Goal: Download file/media

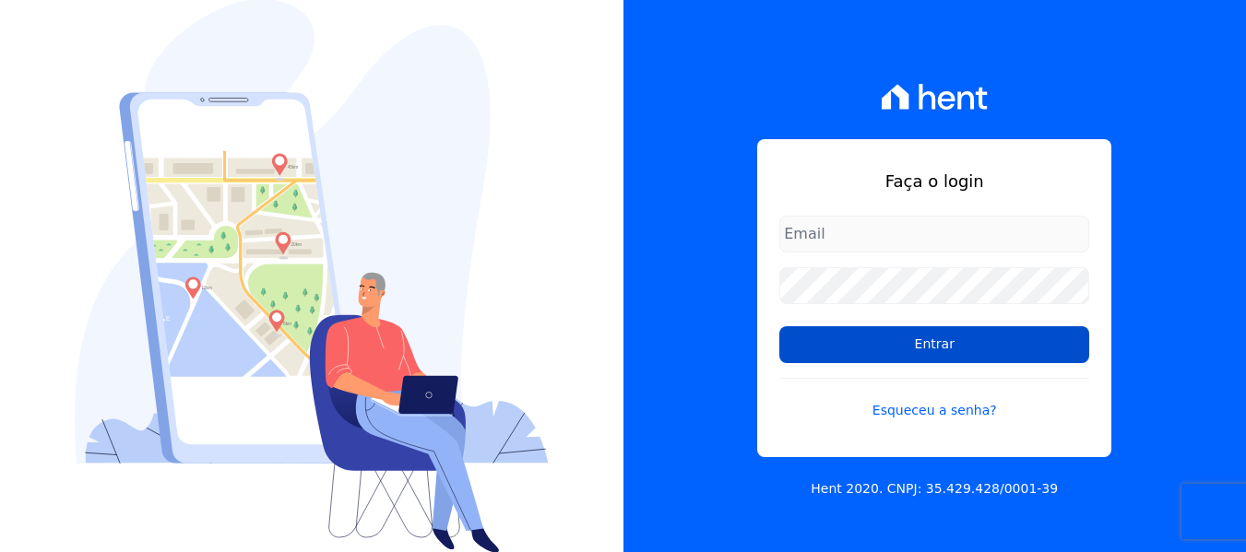
type input "[PERSON_NAME][EMAIL_ADDRESS][DOMAIN_NAME]"
click at [937, 359] on input "Entrar" at bounding box center [934, 345] width 310 height 37
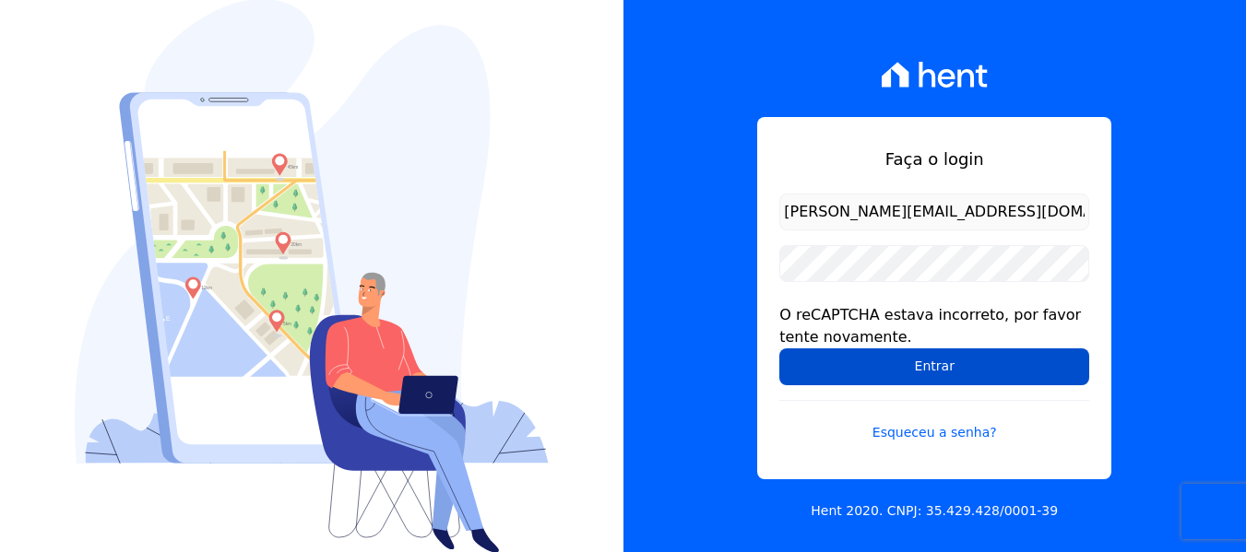
click at [851, 374] on input "Entrar" at bounding box center [934, 367] width 310 height 37
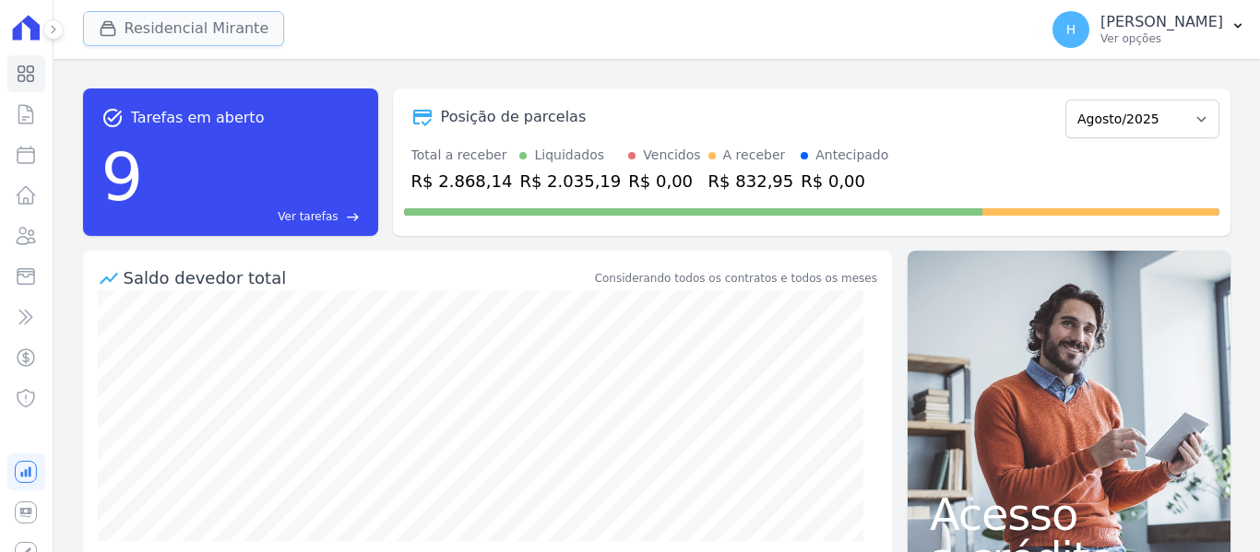
drag, startPoint x: 99, startPoint y: 30, endPoint x: 105, endPoint y: 38, distance: 9.8
click at [100, 30] on icon "button" at bounding box center [108, 28] width 18 height 18
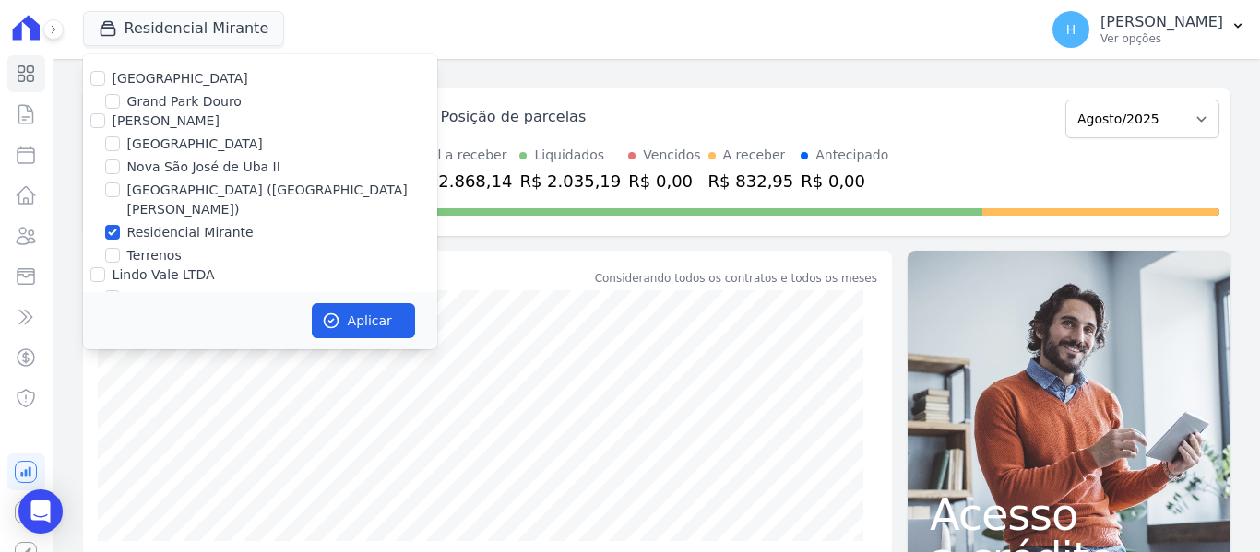
click at [129, 83] on label "Residencial Park" at bounding box center [181, 78] width 136 height 15
click at [105, 83] on input "Residencial Park" at bounding box center [97, 78] width 15 height 15
checkbox input "true"
click at [104, 121] on div "JG Freitas" at bounding box center [260, 121] width 354 height 19
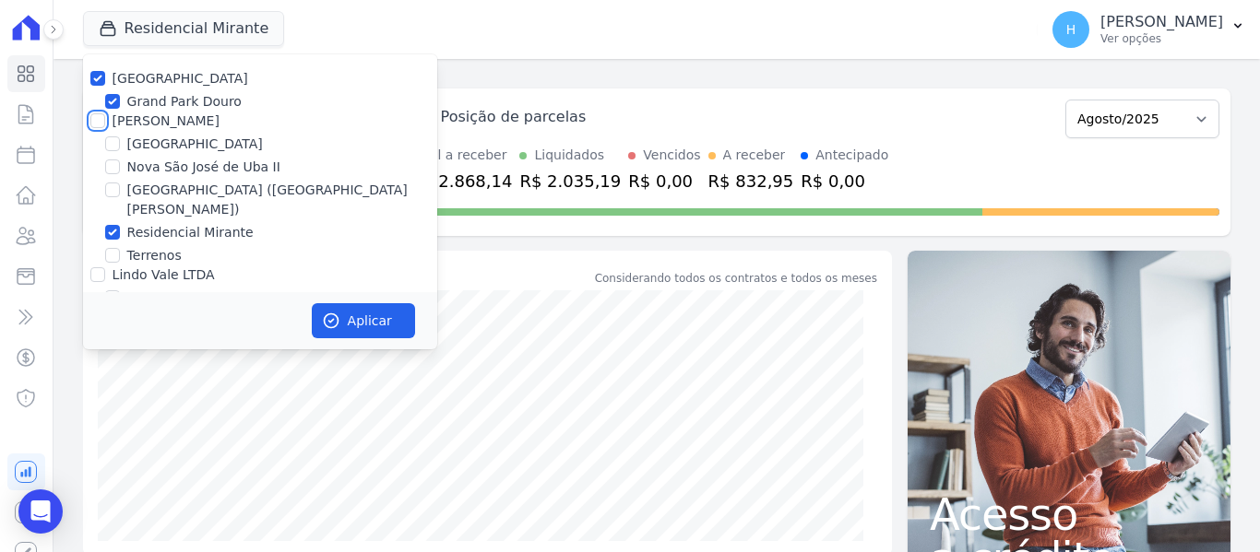
click at [94, 121] on input "JG Freitas" at bounding box center [97, 120] width 15 height 15
checkbox input "true"
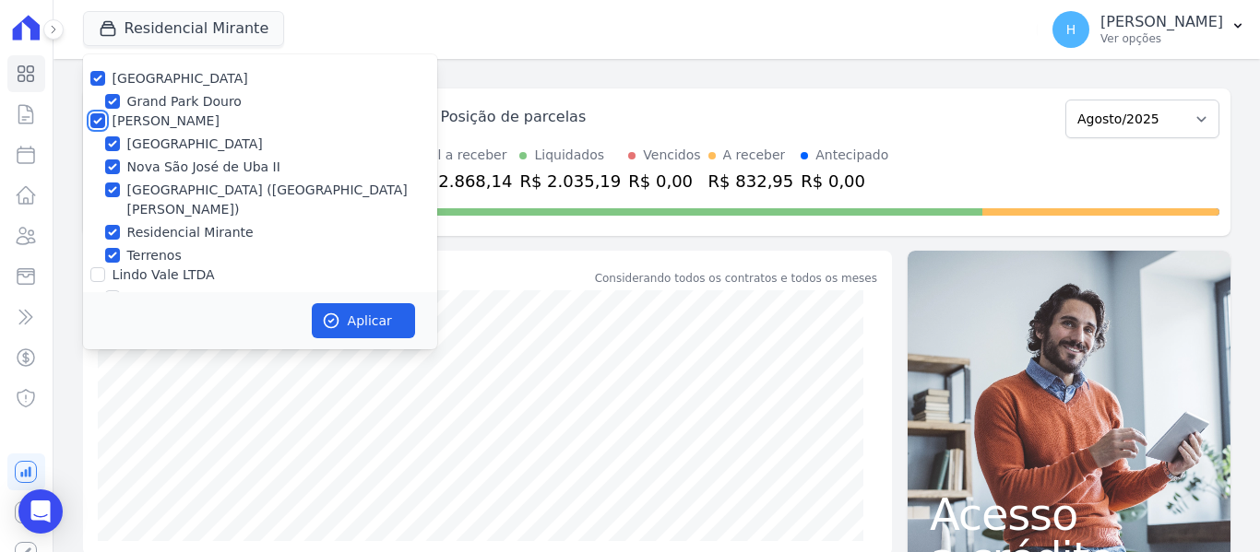
checkbox input "true"
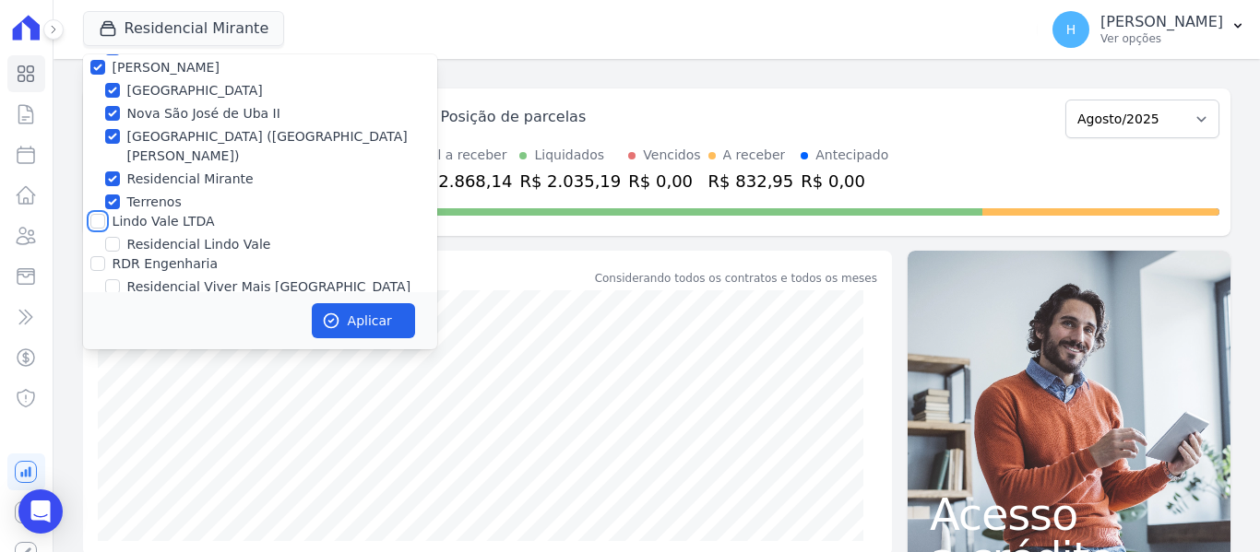
click at [101, 214] on input "Lindo Vale LTDA" at bounding box center [97, 221] width 15 height 15
checkbox input "true"
click at [94, 256] on input "RDR Engenharia" at bounding box center [97, 263] width 15 height 15
checkbox input "true"
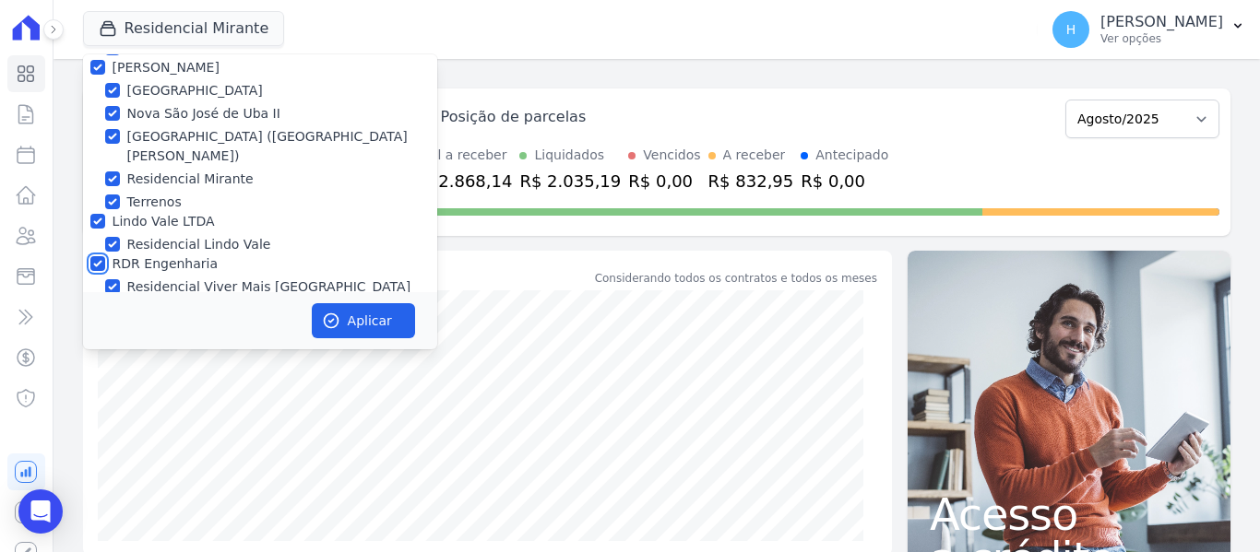
checkbox input "true"
click at [350, 321] on button "Aplicar" at bounding box center [363, 320] width 103 height 35
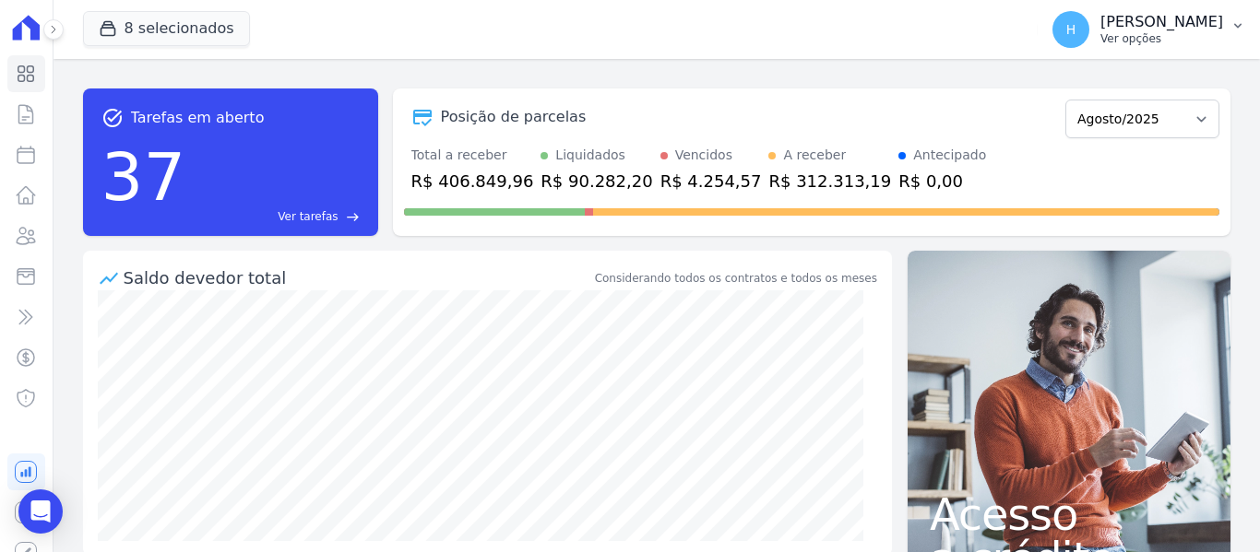
click at [1204, 39] on p "Ver opções" at bounding box center [1161, 38] width 123 height 15
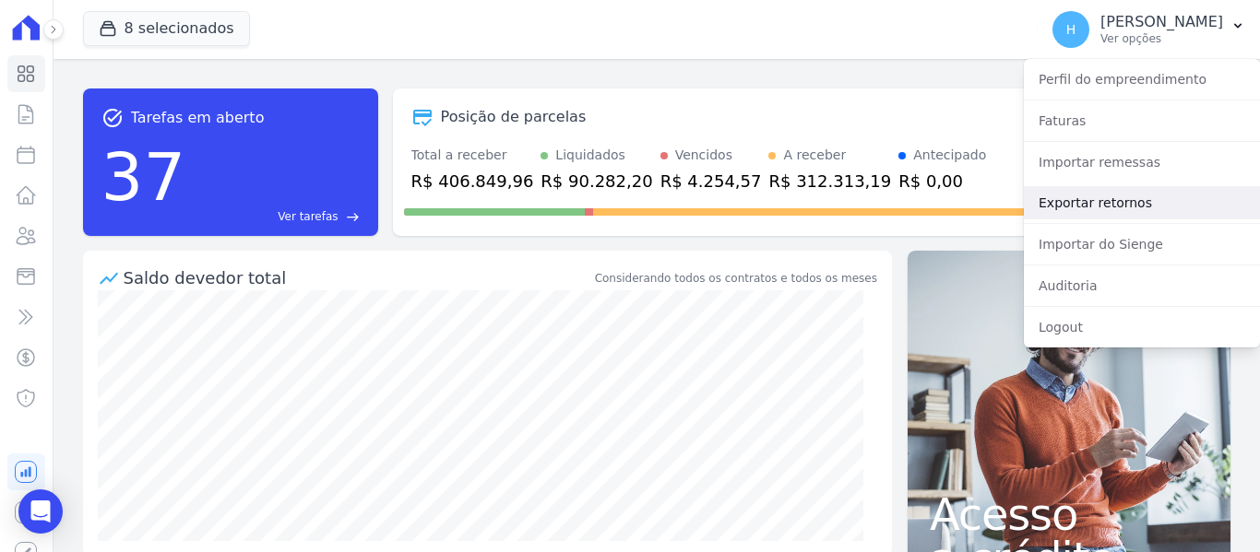
click at [1116, 212] on link "Exportar retornos" at bounding box center [1142, 202] width 236 height 33
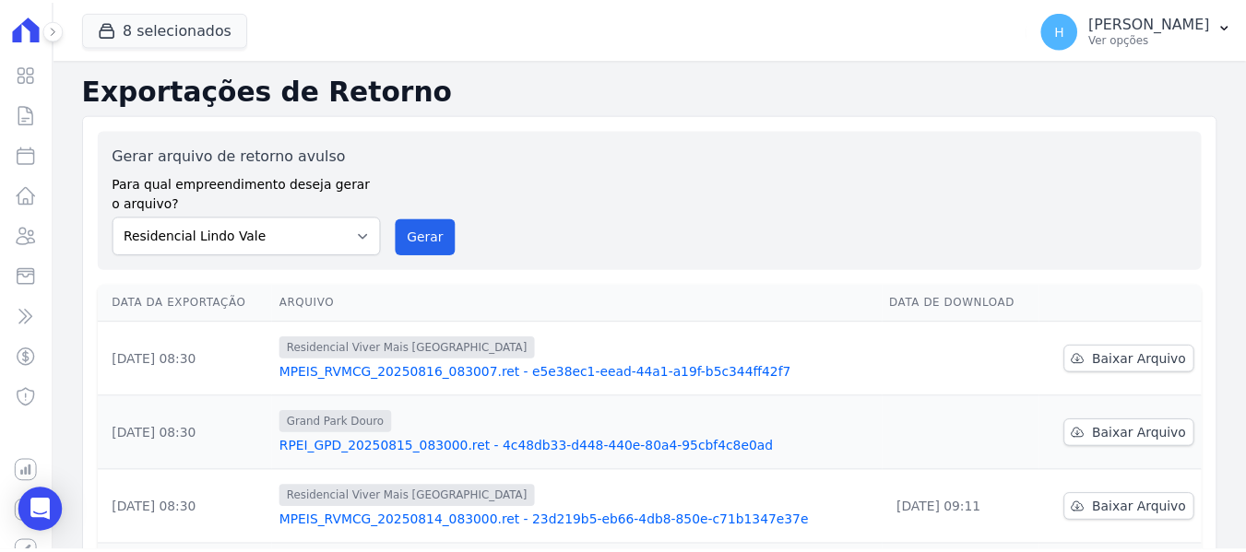
scroll to position [92, 0]
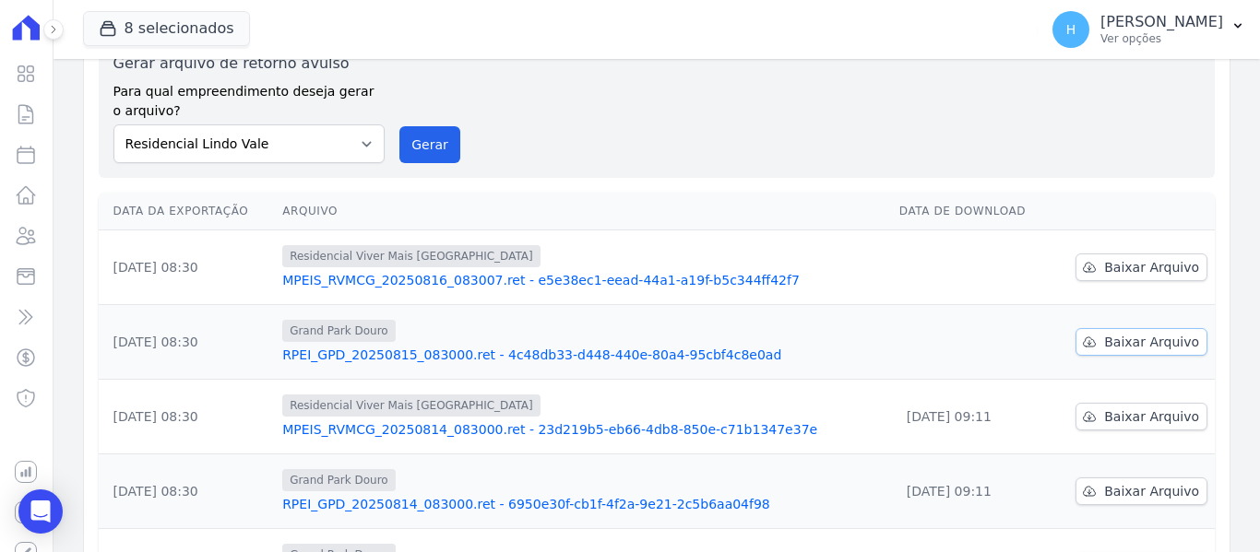
click at [1099, 349] on link "Baixar Arquivo" at bounding box center [1141, 342] width 132 height 28
click at [1104, 273] on span "Baixar Arquivo" at bounding box center [1151, 267] width 95 height 18
click at [386, 551] on span "Grand Park Douro" at bounding box center [338, 555] width 113 height 22
click at [1221, 40] on p "Ver opções" at bounding box center [1161, 38] width 123 height 15
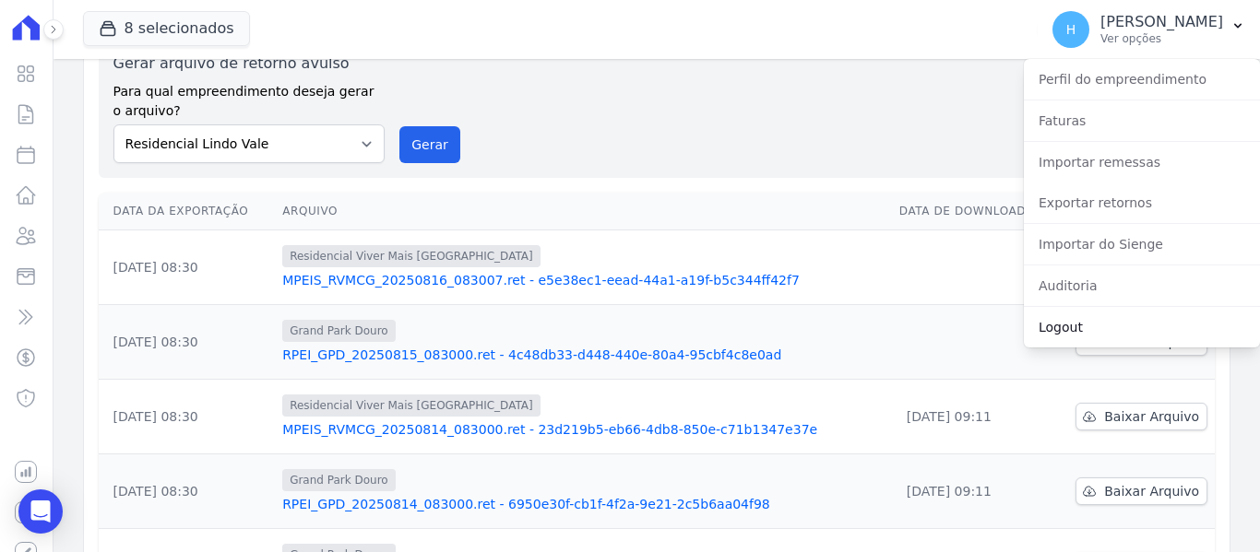
drag, startPoint x: 1098, startPoint y: 326, endPoint x: 1135, endPoint y: 184, distance: 146.1
click at [1097, 324] on link "Logout" at bounding box center [1142, 327] width 236 height 33
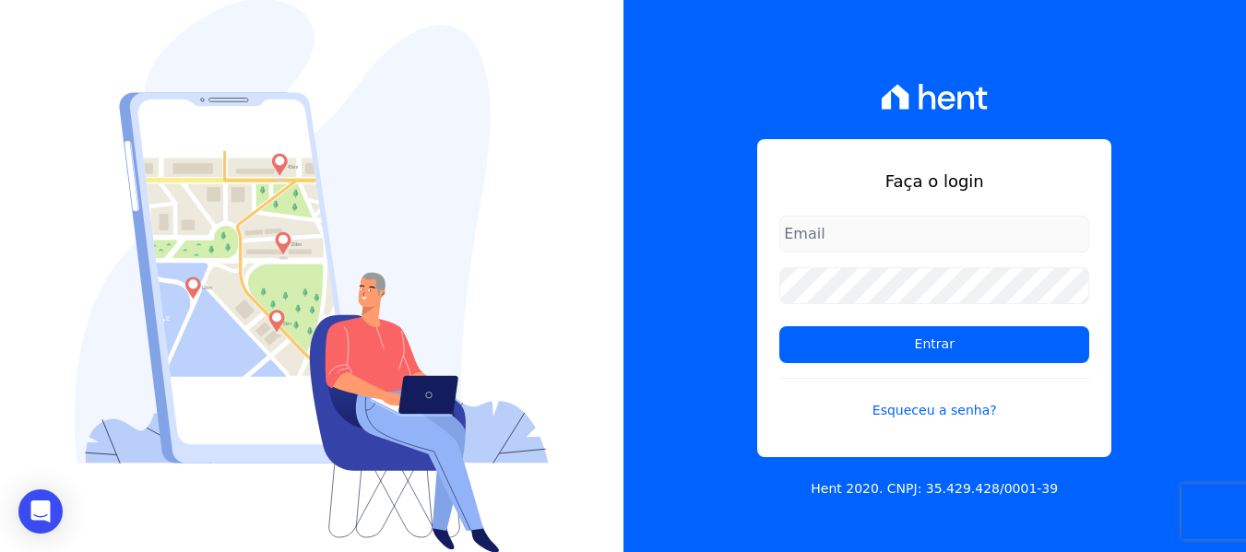
type input "[PERSON_NAME][EMAIL_ADDRESS][DOMAIN_NAME]"
